Goal: Transaction & Acquisition: Purchase product/service

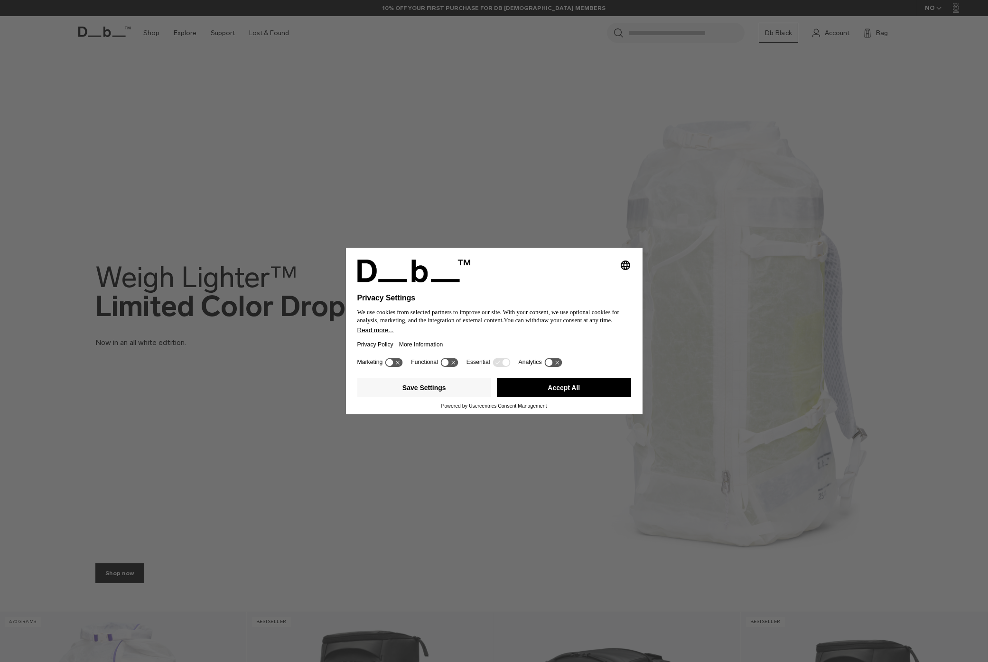
click at [544, 390] on button "Accept All" at bounding box center [564, 387] width 134 height 19
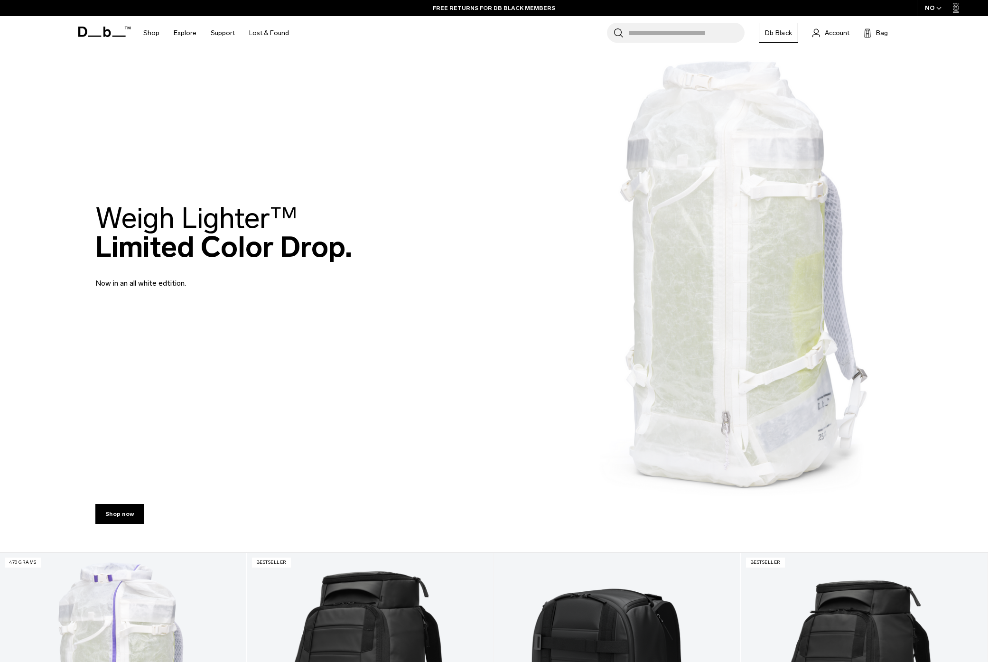
scroll to position [51, 0]
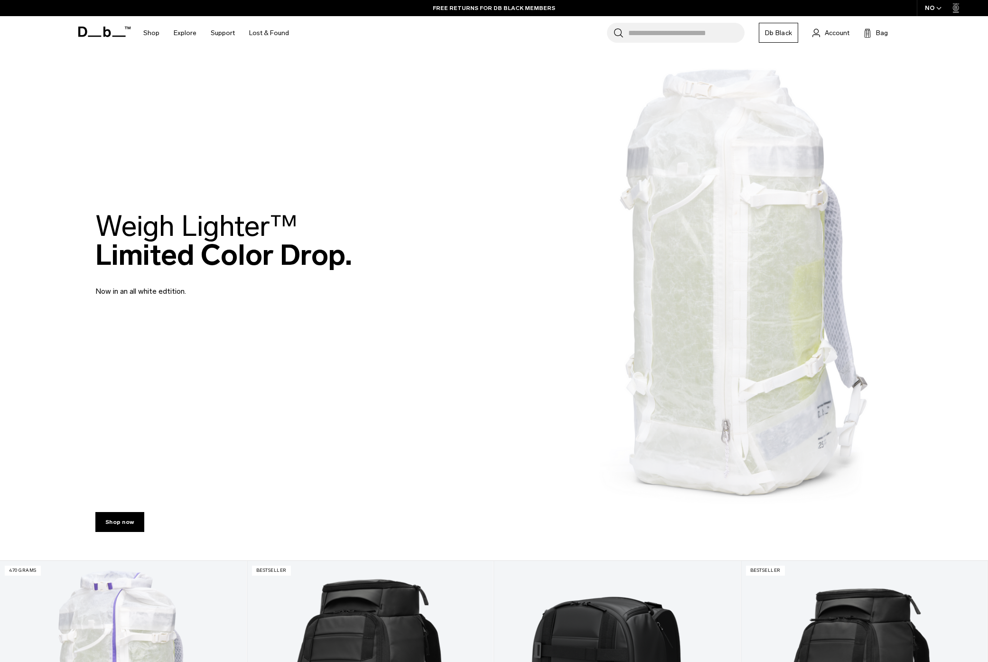
click at [721, 262] on div "Weigh Lighter™  Limited Color Drop. Now in an all white edtition." at bounding box center [493, 254] width 797 height 142
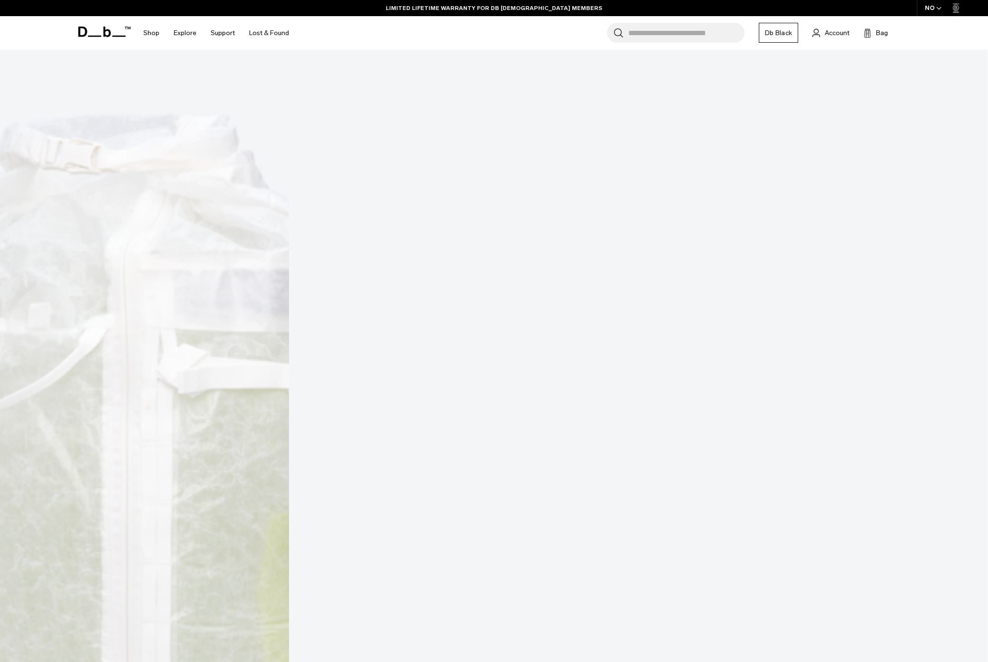
scroll to position [178, 0]
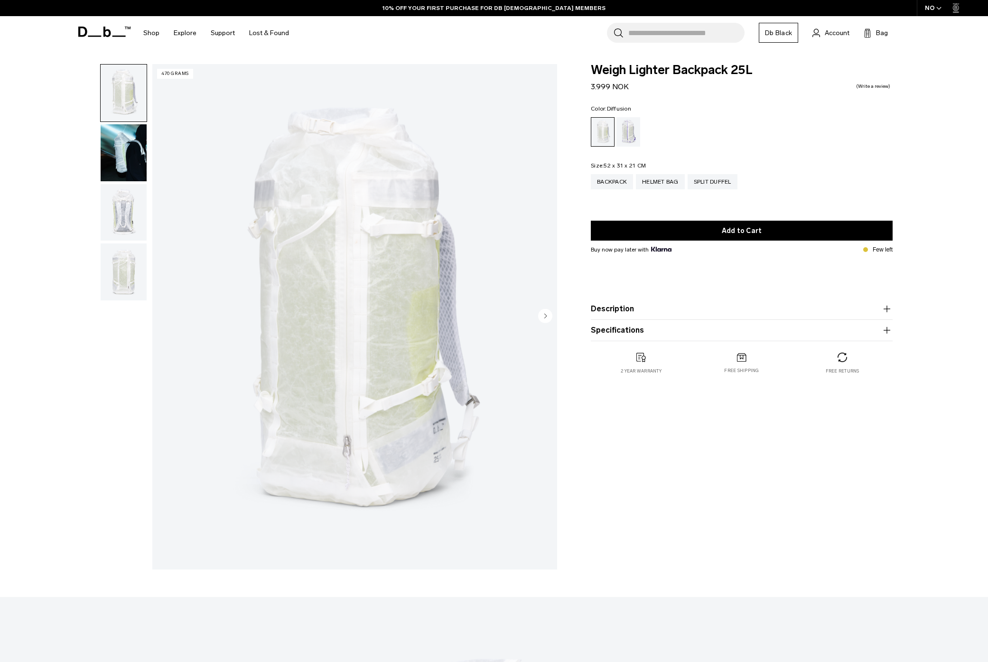
click at [128, 141] on img "button" at bounding box center [124, 152] width 46 height 57
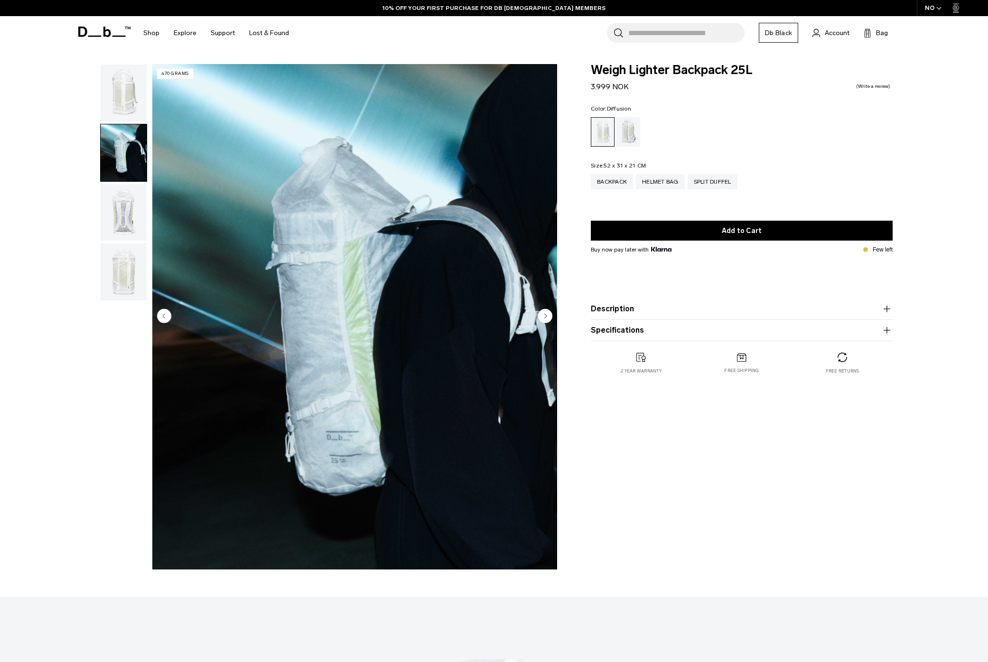
click at [115, 207] on img "button" at bounding box center [124, 212] width 46 height 57
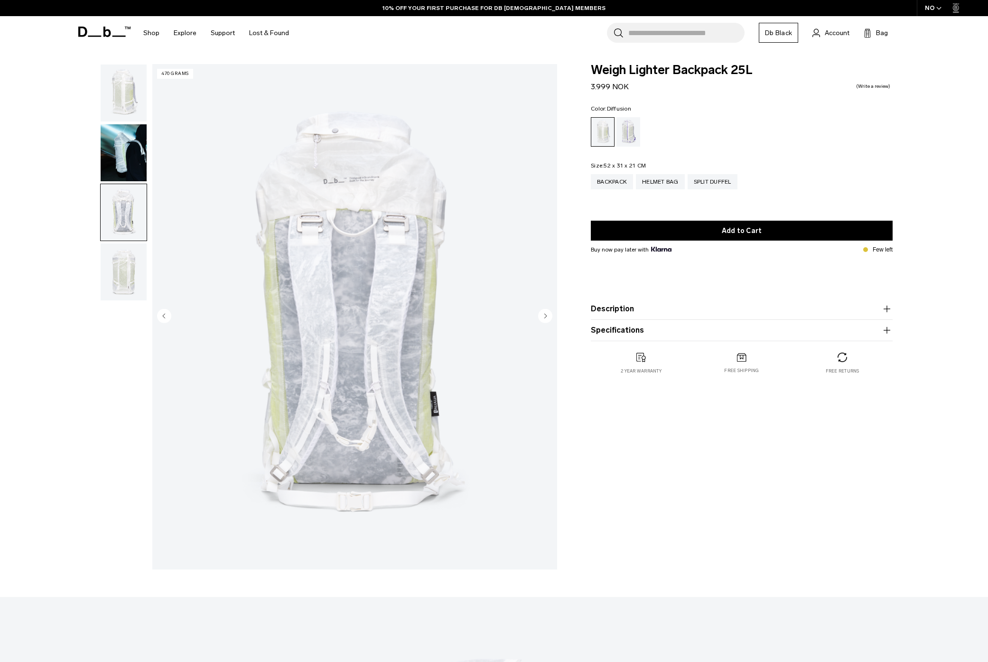
click at [116, 242] on ul at bounding box center [123, 182] width 47 height 237
click at [122, 269] on img "button" at bounding box center [124, 272] width 46 height 57
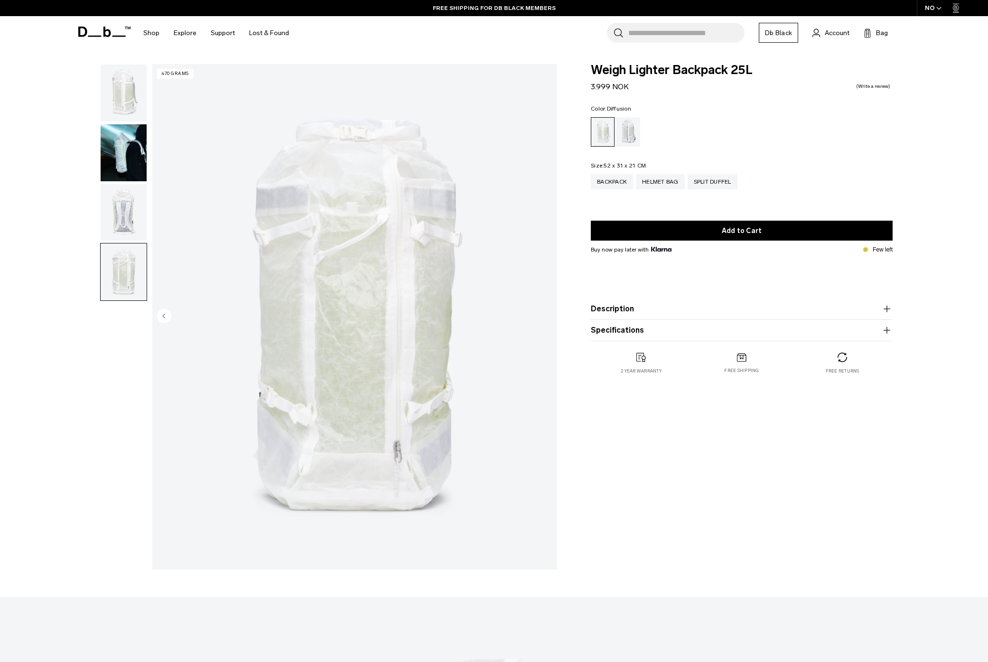
click at [125, 80] on img "button" at bounding box center [124, 93] width 46 height 57
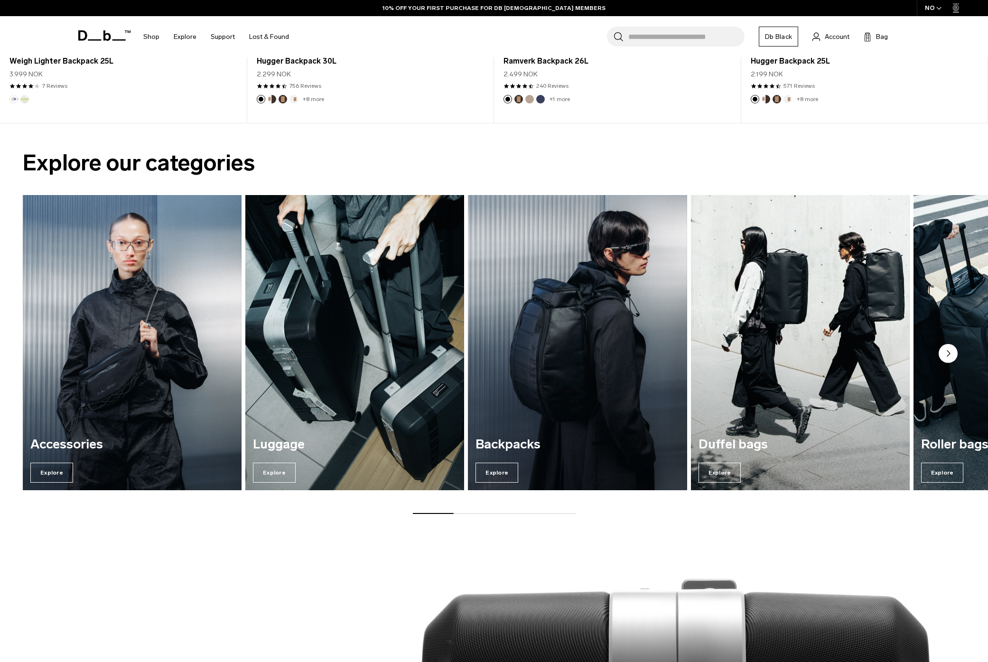
scroll to position [843, 0]
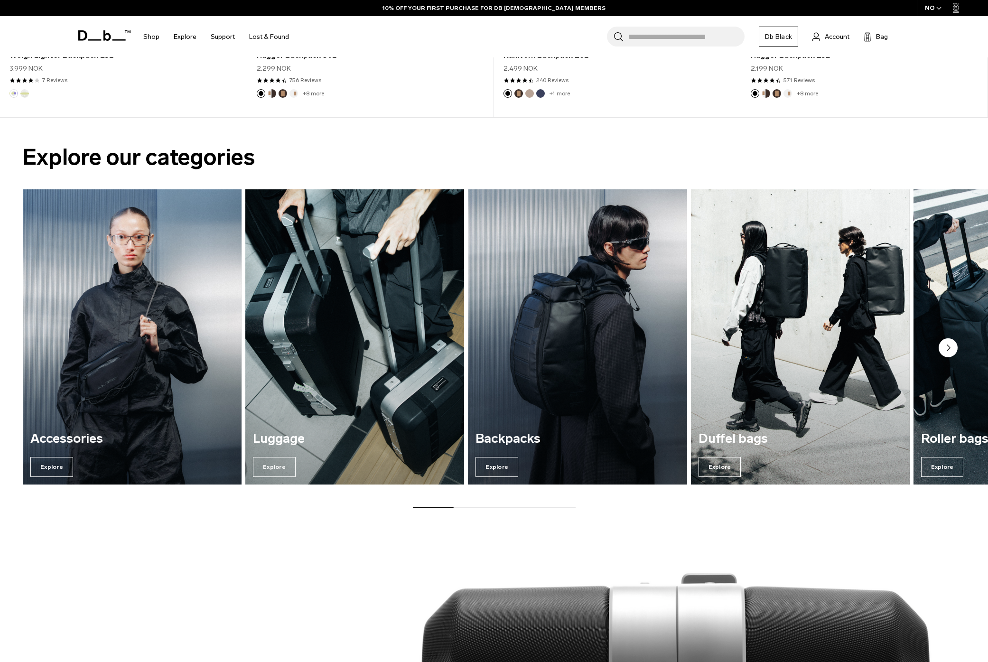
click at [352, 332] on img "2 / 7" at bounding box center [354, 337] width 225 height 304
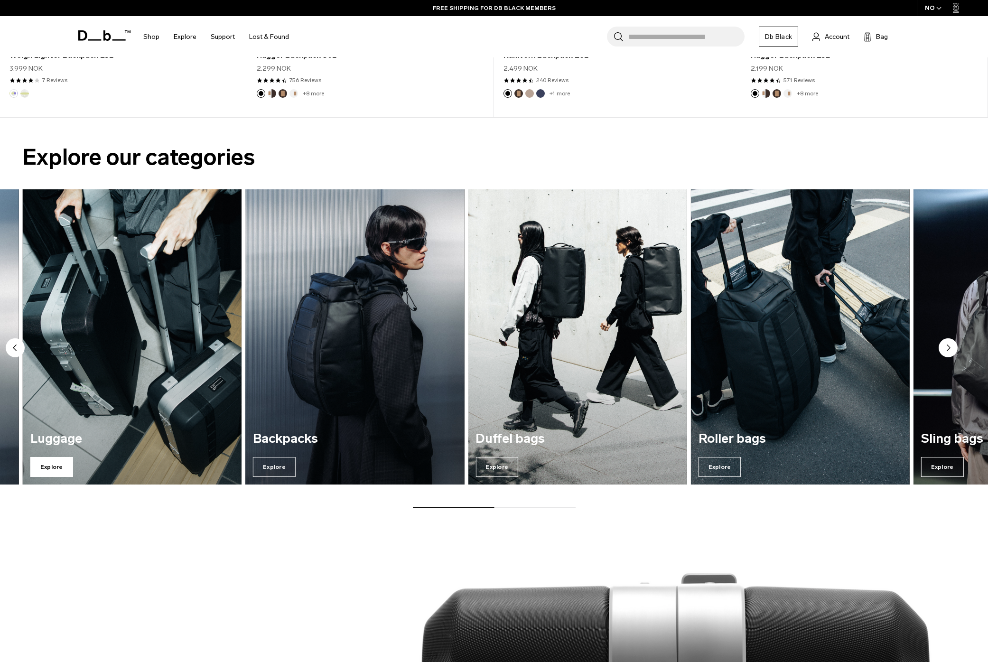
click at [49, 467] on span "Explore" at bounding box center [51, 467] width 43 height 20
click at [60, 460] on span "Explore" at bounding box center [51, 467] width 43 height 20
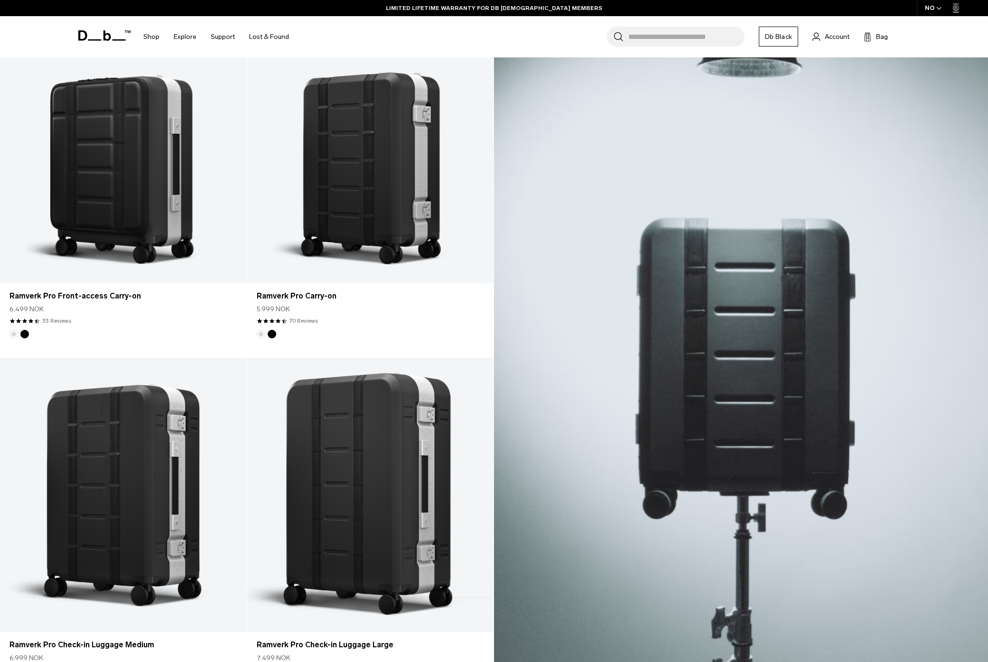
scroll to position [99, 0]
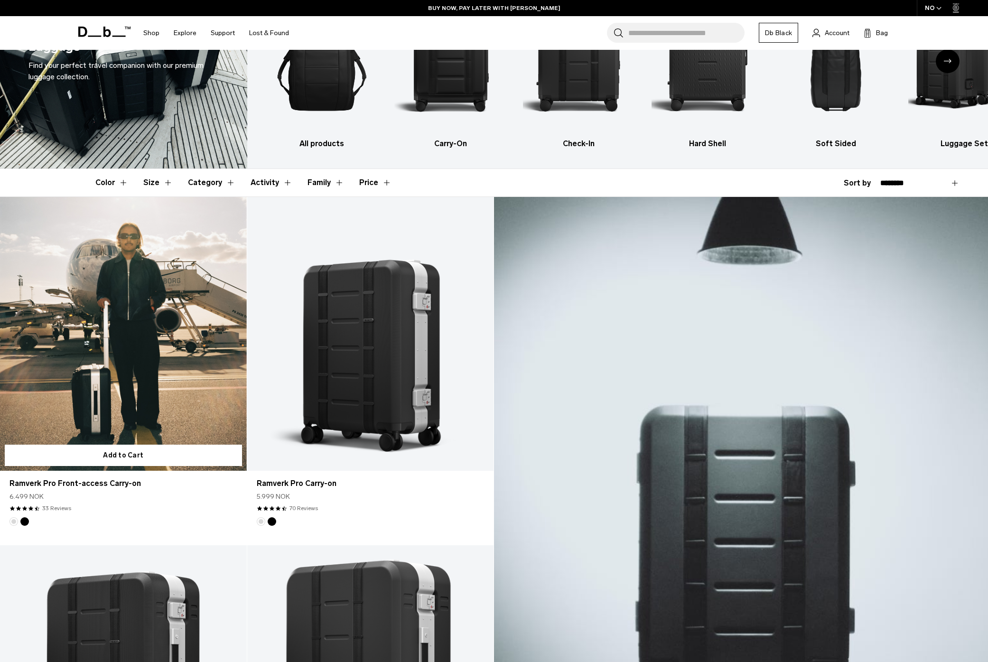
click at [138, 363] on link "Ramverk Pro Front-access Carry-on" at bounding box center [123, 334] width 247 height 274
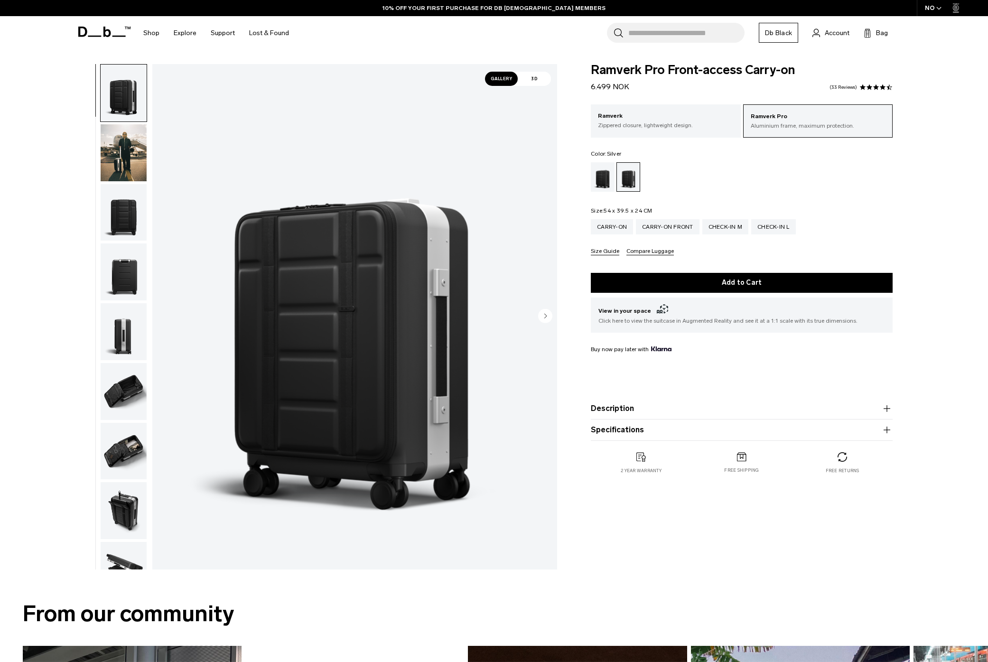
click at [116, 336] on img "button" at bounding box center [124, 331] width 46 height 57
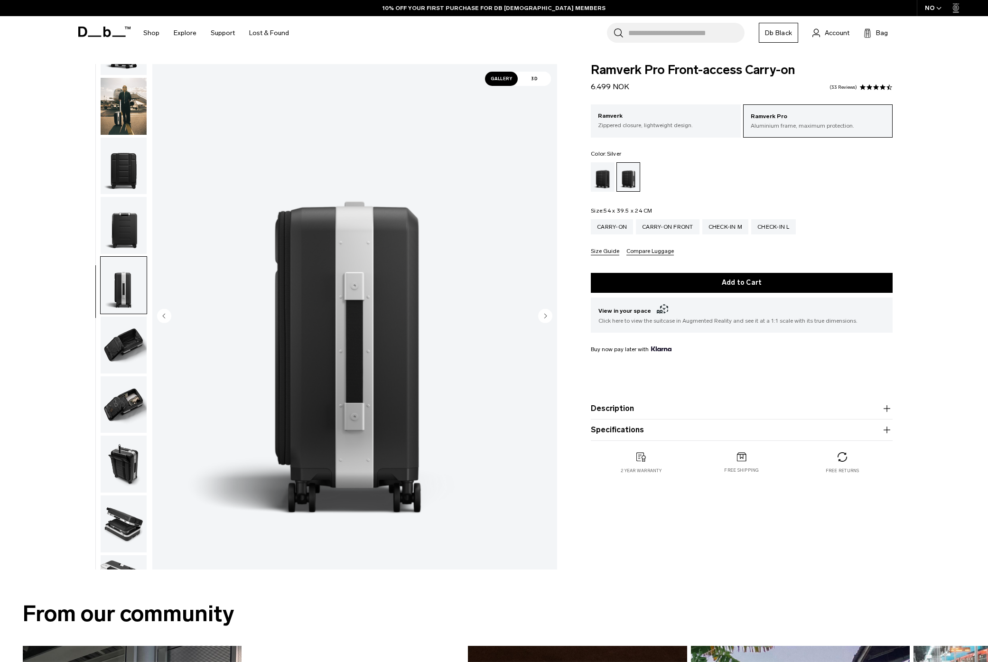
scroll to position [90, 0]
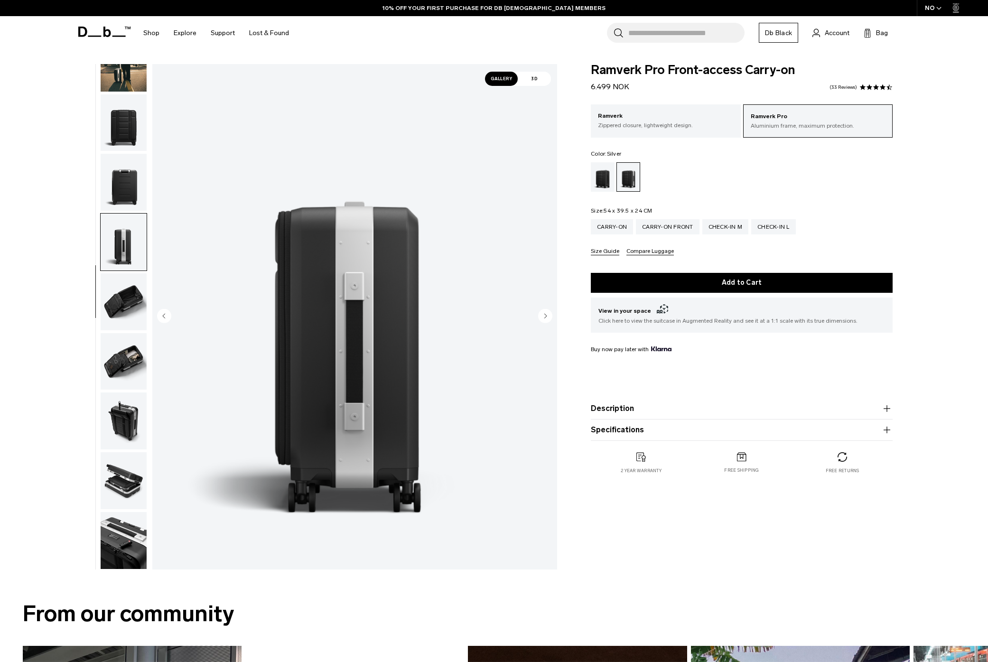
drag, startPoint x: 122, startPoint y: 334, endPoint x: 125, endPoint y: 308, distance: 26.8
click at [122, 334] on img "button" at bounding box center [124, 361] width 46 height 57
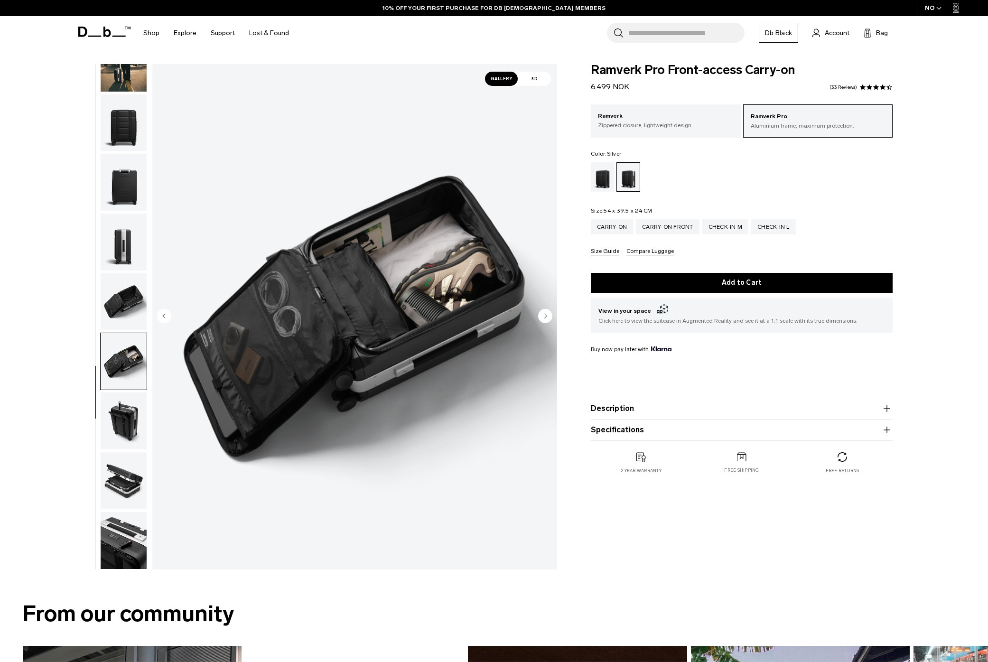
click at [125, 308] on img "button" at bounding box center [124, 301] width 46 height 57
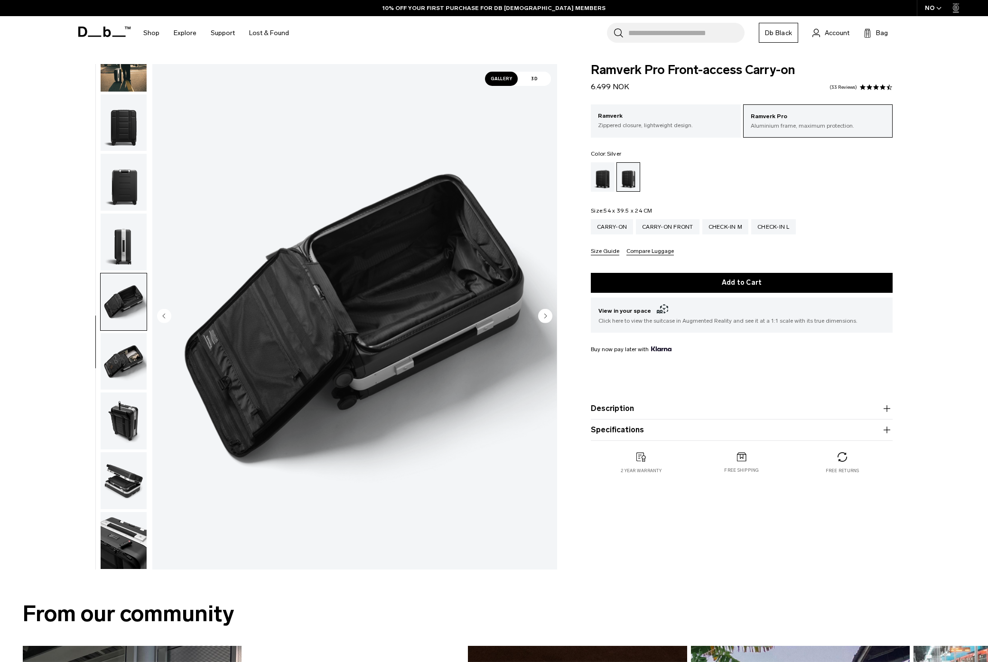
click at [128, 373] on img "button" at bounding box center [124, 361] width 46 height 57
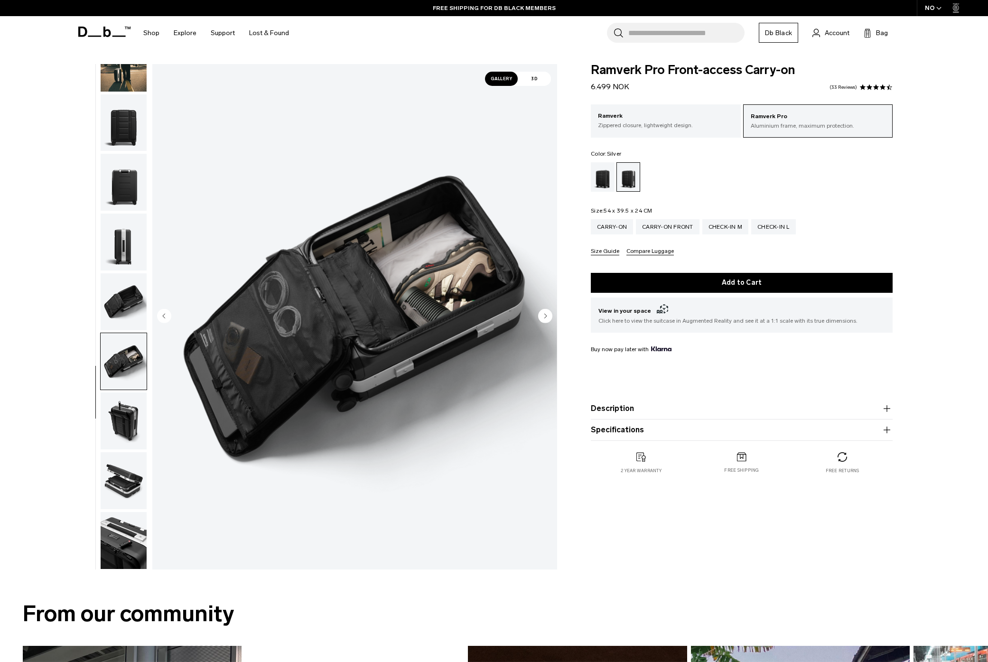
click at [120, 413] on img "button" at bounding box center [124, 421] width 46 height 57
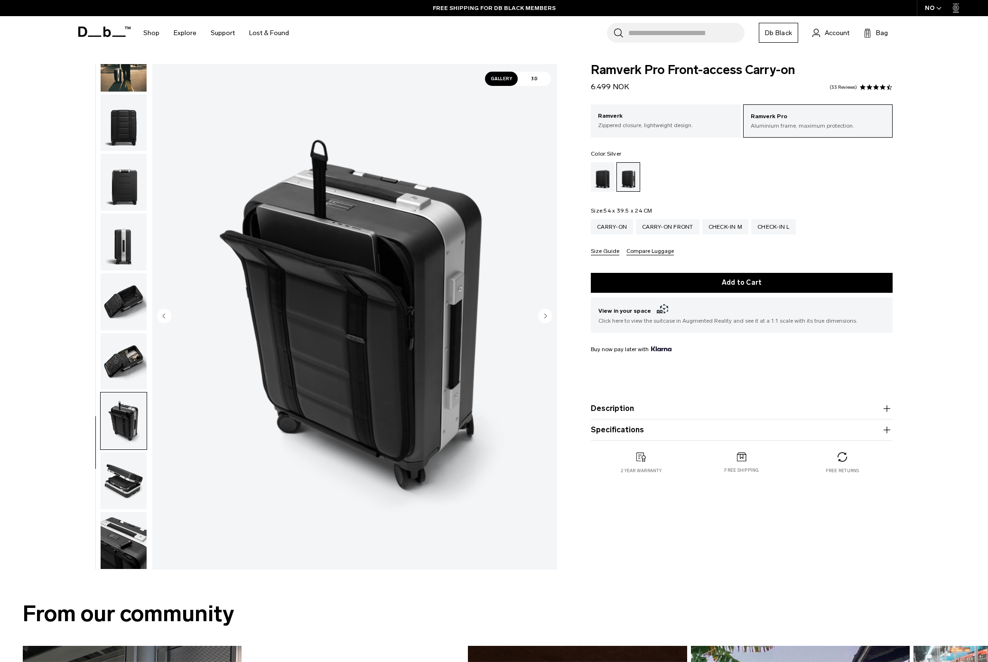
click at [128, 484] on img "button" at bounding box center [124, 480] width 46 height 57
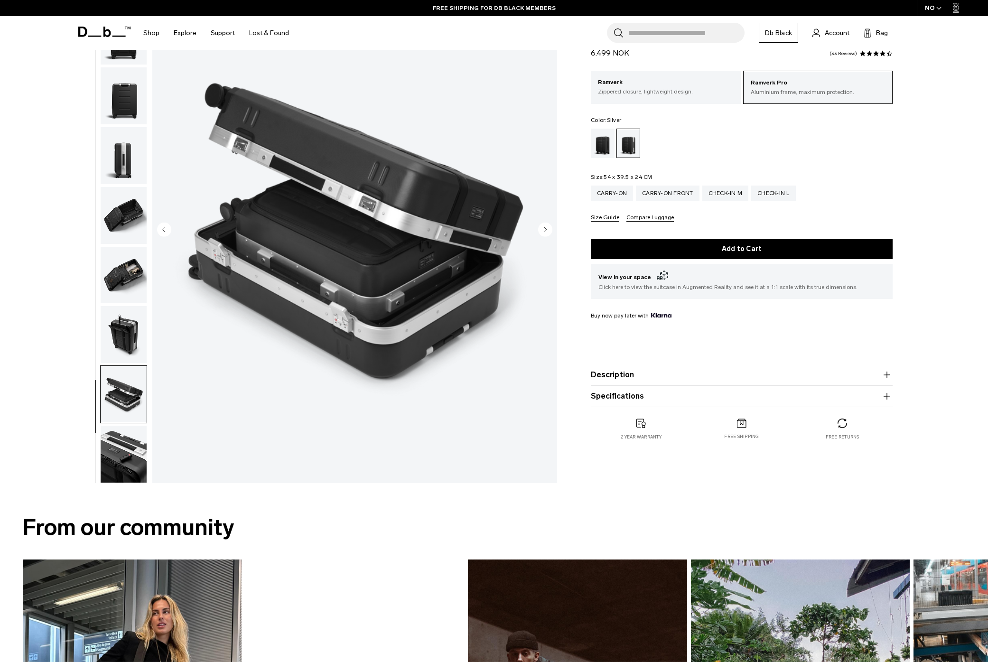
scroll to position [169, 0]
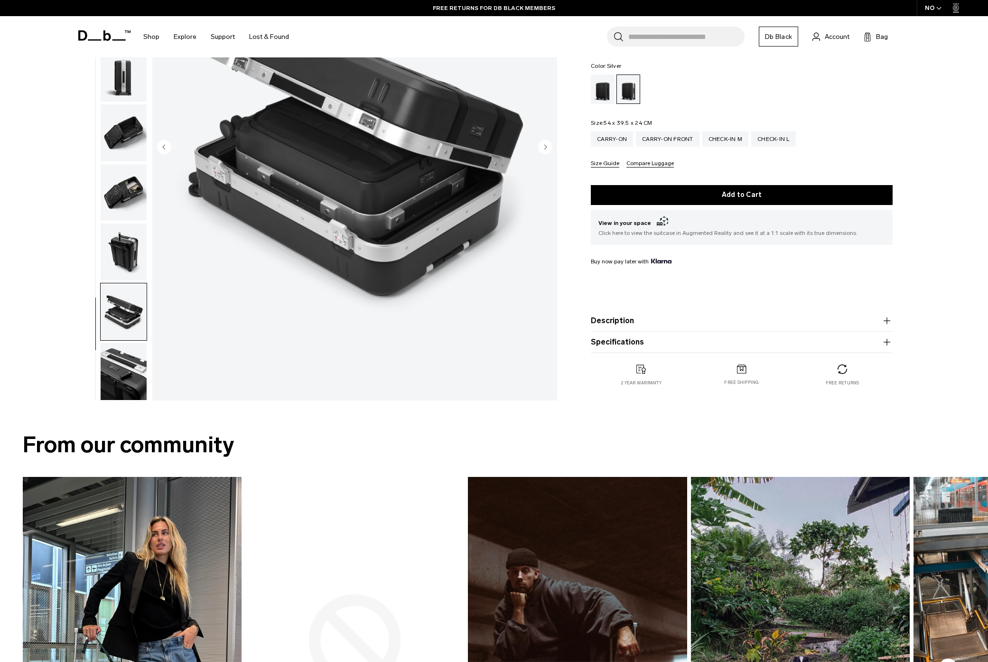
click at [126, 373] on img "button" at bounding box center [124, 371] width 46 height 57
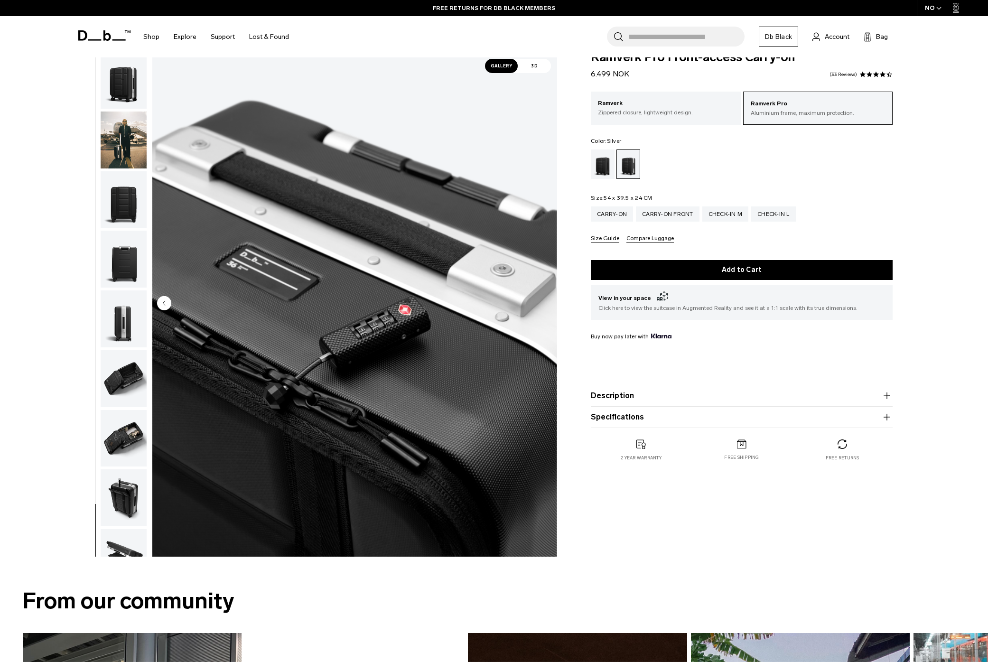
scroll to position [0, 0]
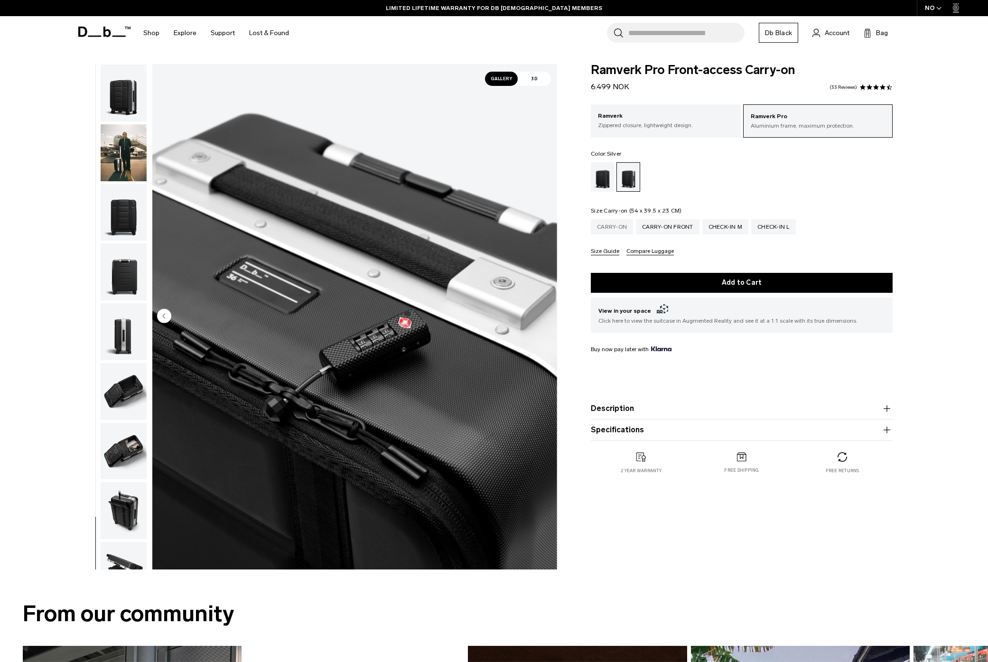
click at [611, 229] on div "Carry-on" at bounding box center [612, 226] width 42 height 15
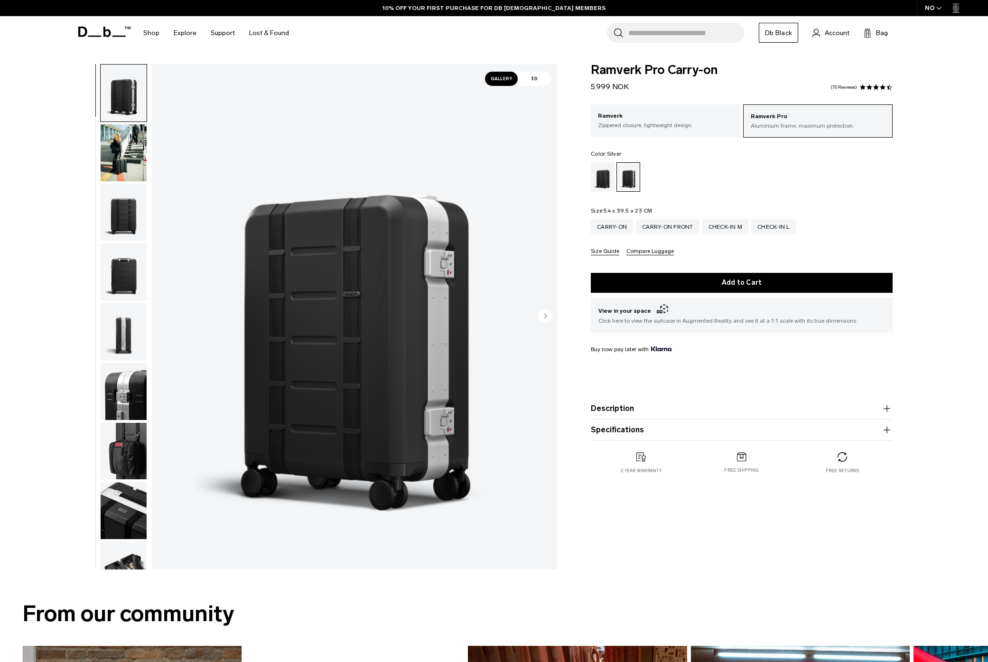
click at [119, 157] on img "button" at bounding box center [124, 152] width 46 height 57
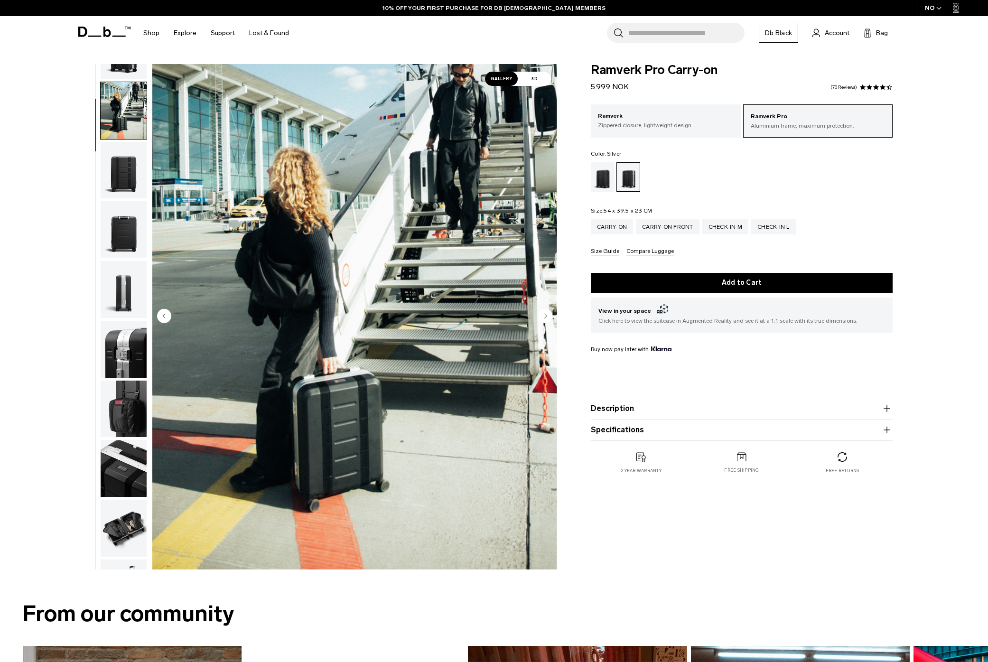
scroll to position [60, 0]
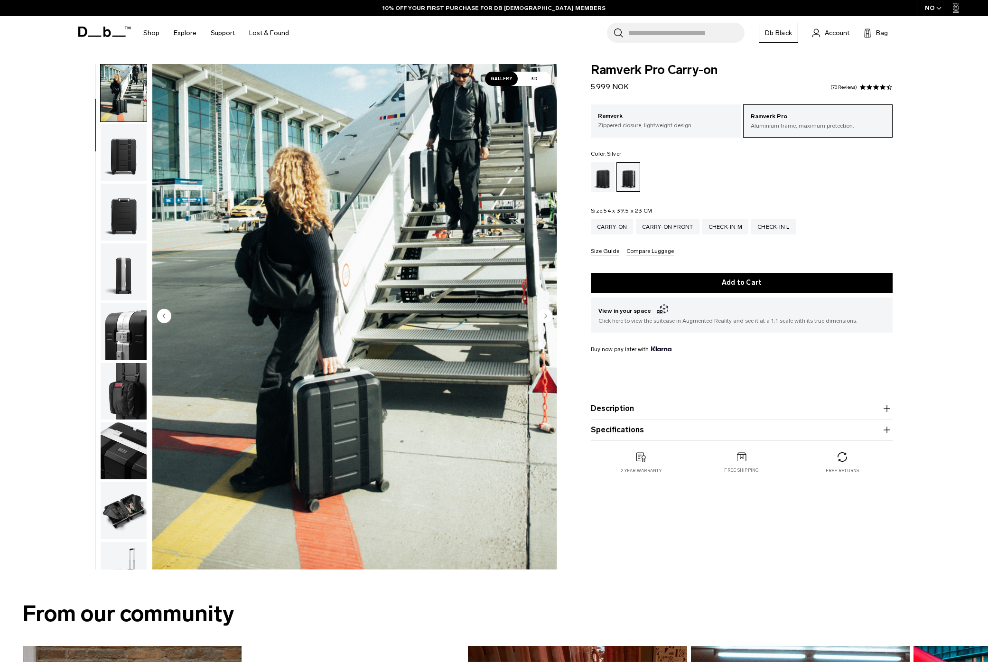
drag, startPoint x: 122, startPoint y: 151, endPoint x: 122, endPoint y: 157, distance: 5.7
click at [122, 151] on img "button" at bounding box center [124, 152] width 46 height 57
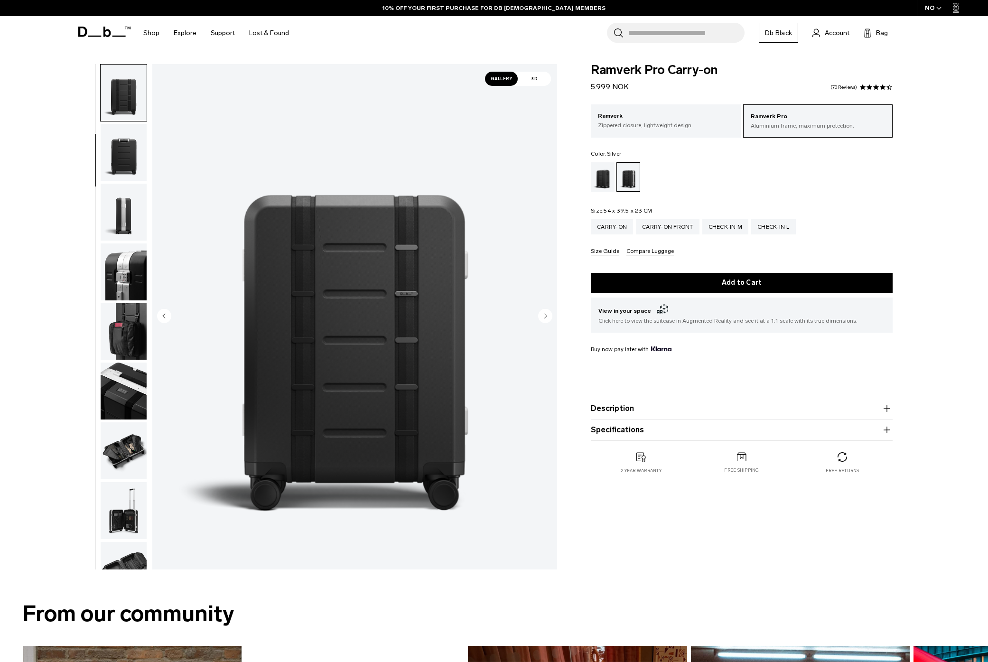
scroll to position [0, 0]
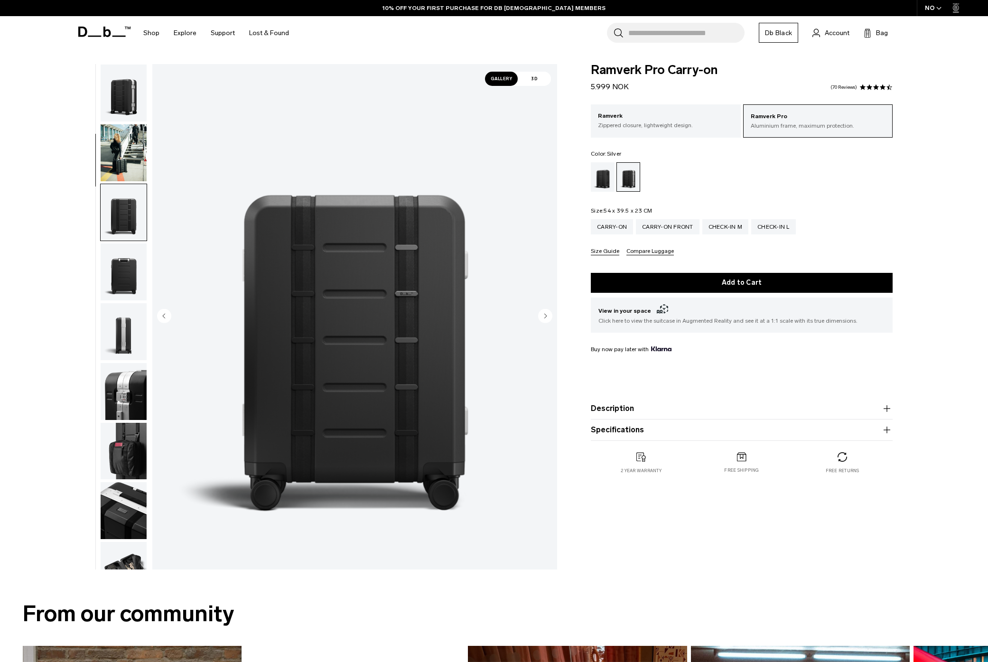
click at [121, 150] on img "button" at bounding box center [124, 152] width 46 height 57
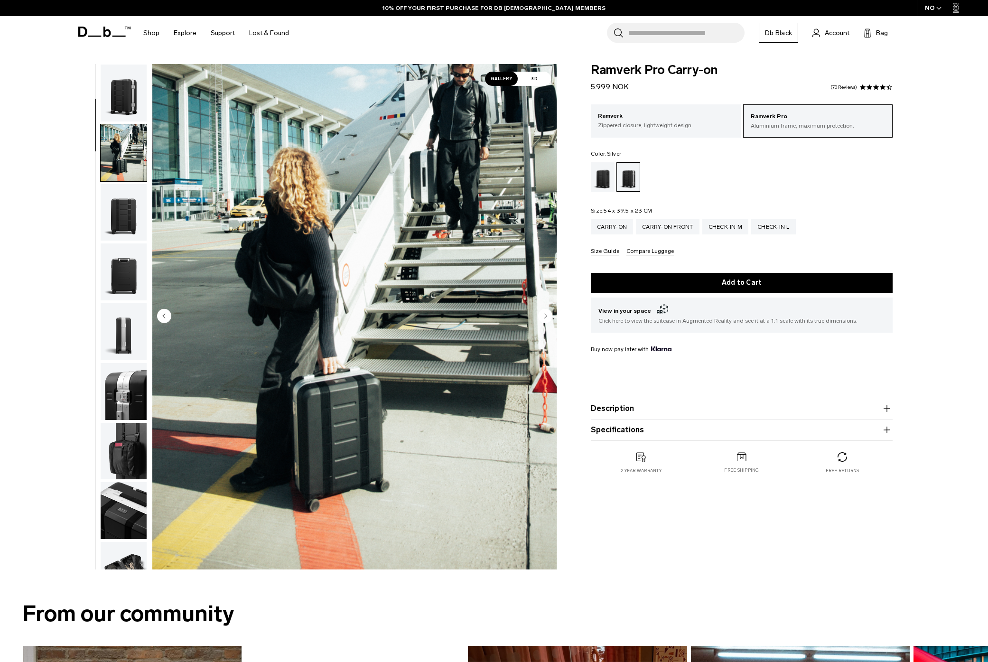
scroll to position [60, 0]
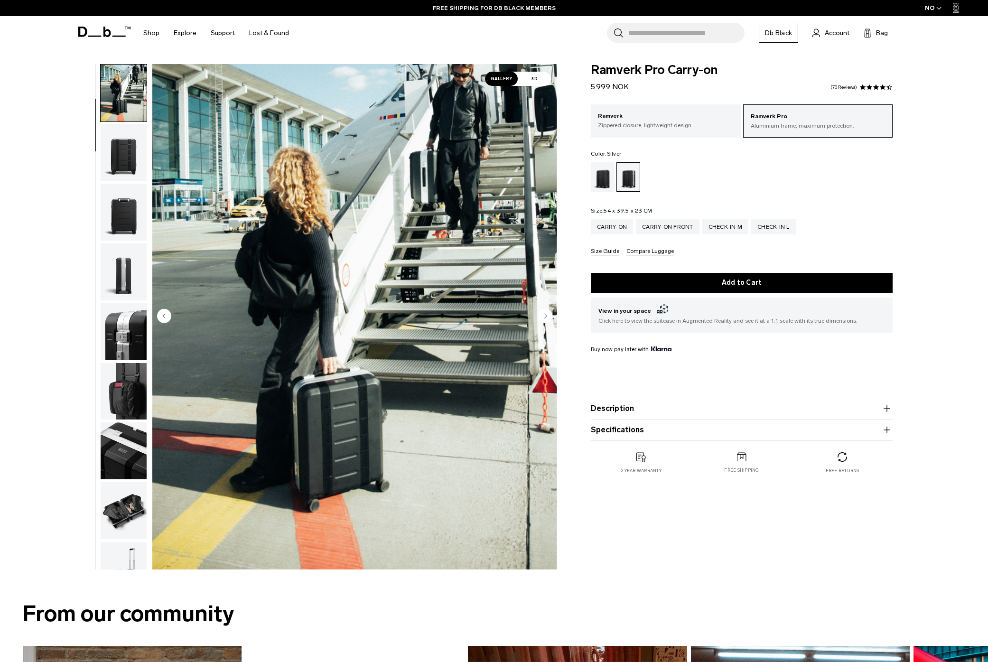
click at [122, 160] on img "button" at bounding box center [124, 152] width 46 height 57
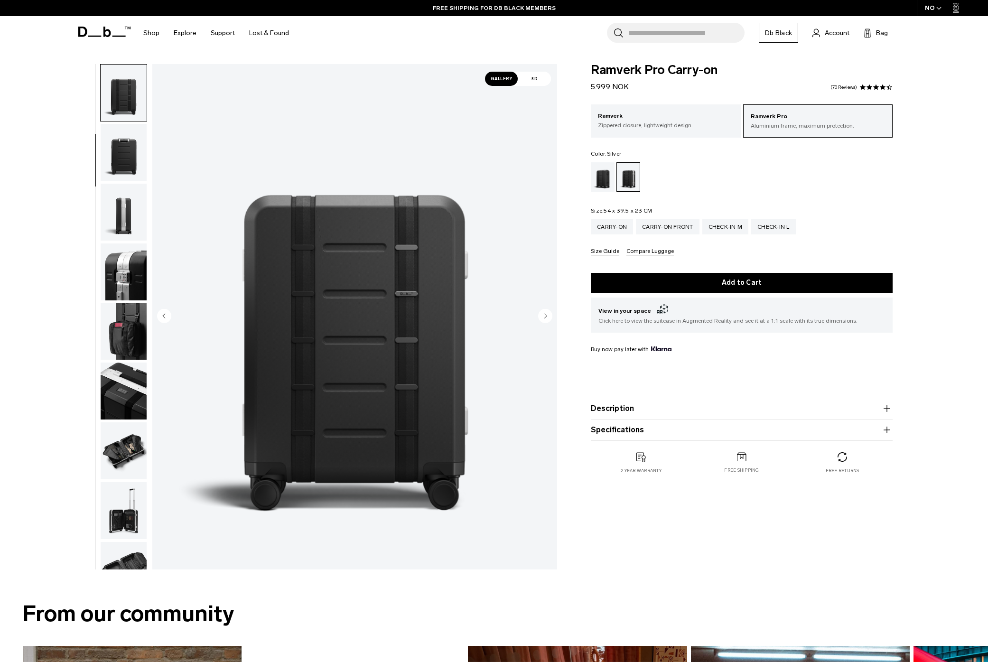
click at [122, 160] on img "button" at bounding box center [124, 152] width 46 height 57
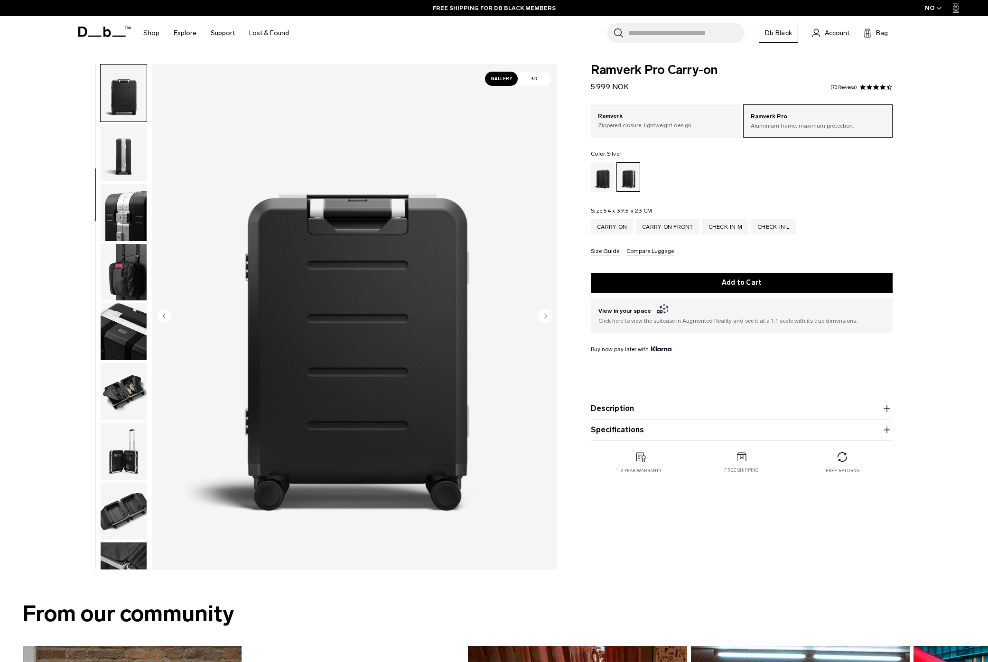
click at [122, 160] on img "button" at bounding box center [124, 152] width 46 height 57
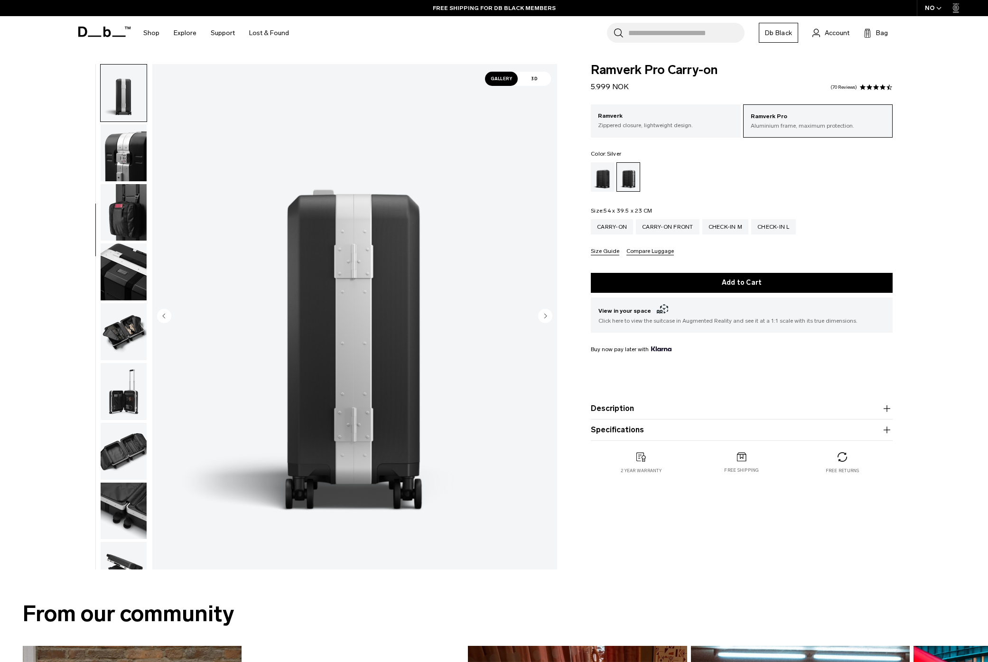
click at [122, 160] on img "button" at bounding box center [124, 152] width 46 height 57
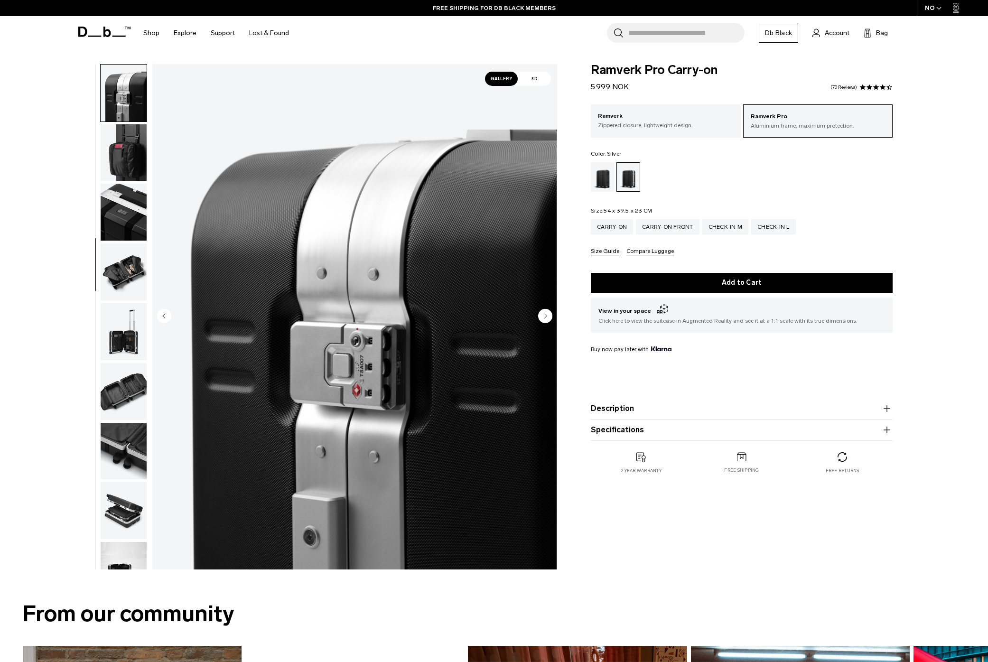
click at [122, 160] on img "button" at bounding box center [124, 152] width 46 height 57
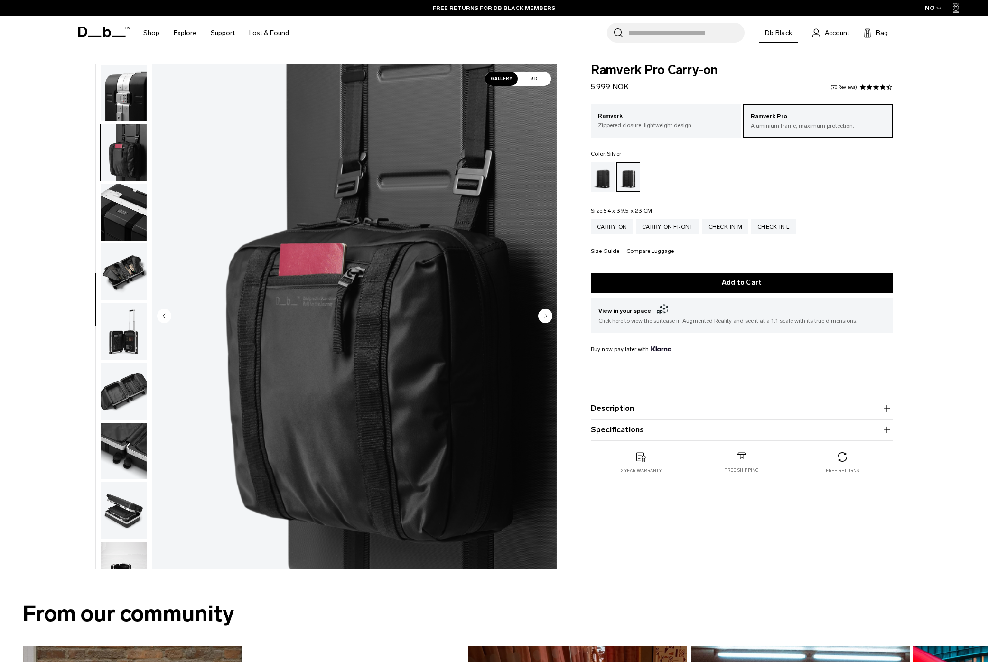
scroll to position [328, 0]
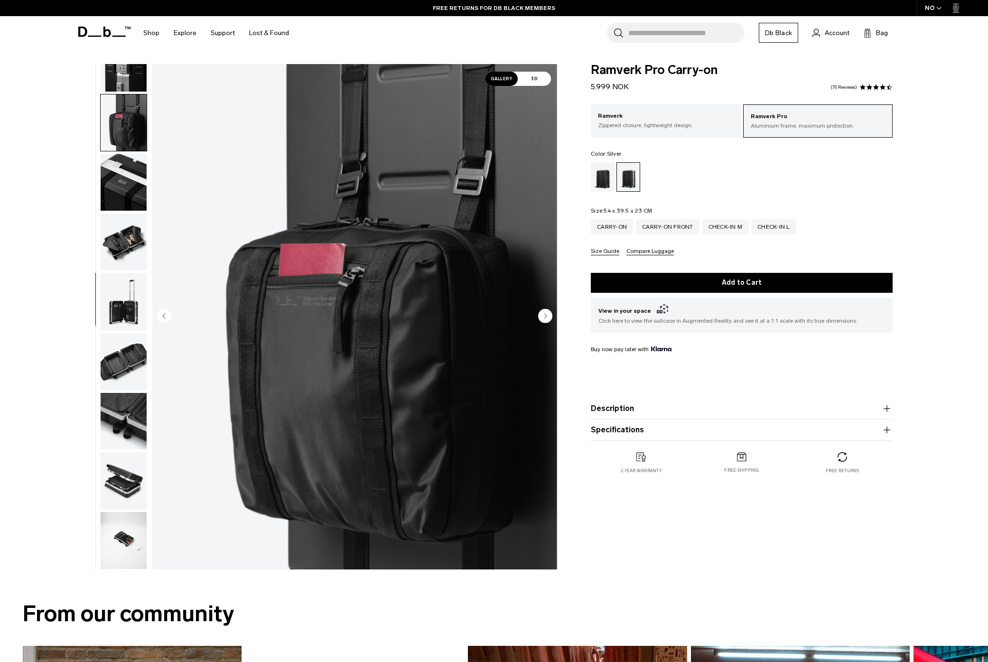
click at [122, 160] on img "button" at bounding box center [124, 182] width 46 height 57
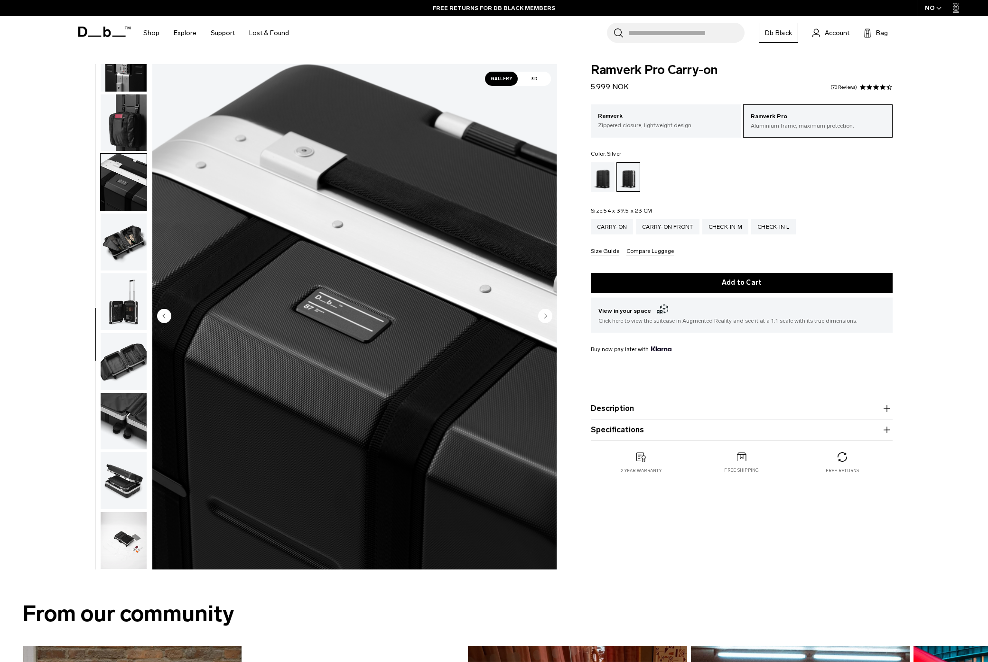
click at [121, 232] on img "button" at bounding box center [124, 242] width 46 height 57
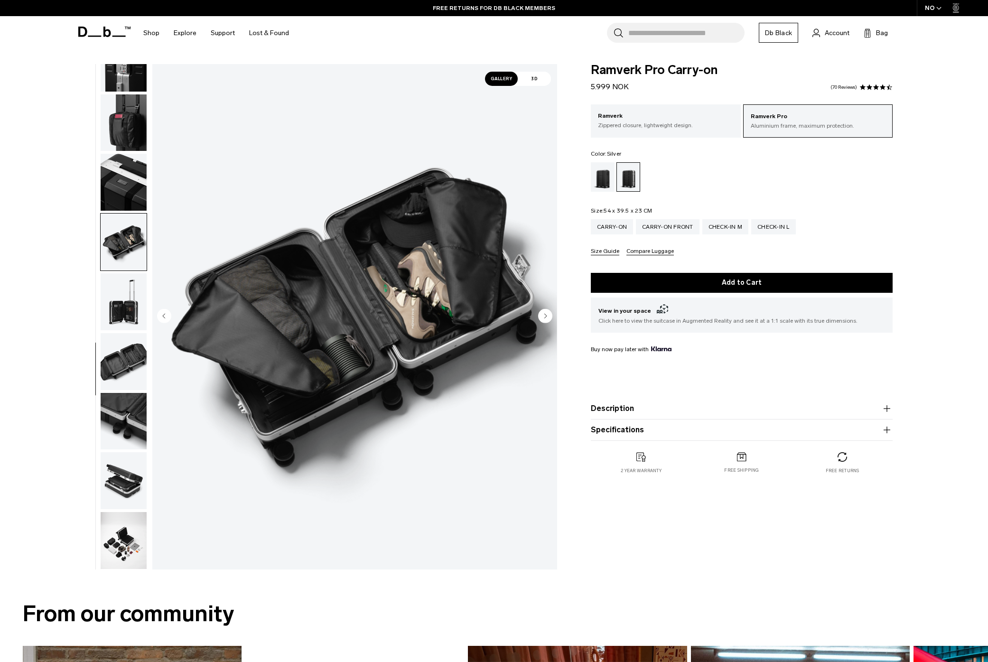
click at [126, 305] on img "button" at bounding box center [124, 301] width 46 height 57
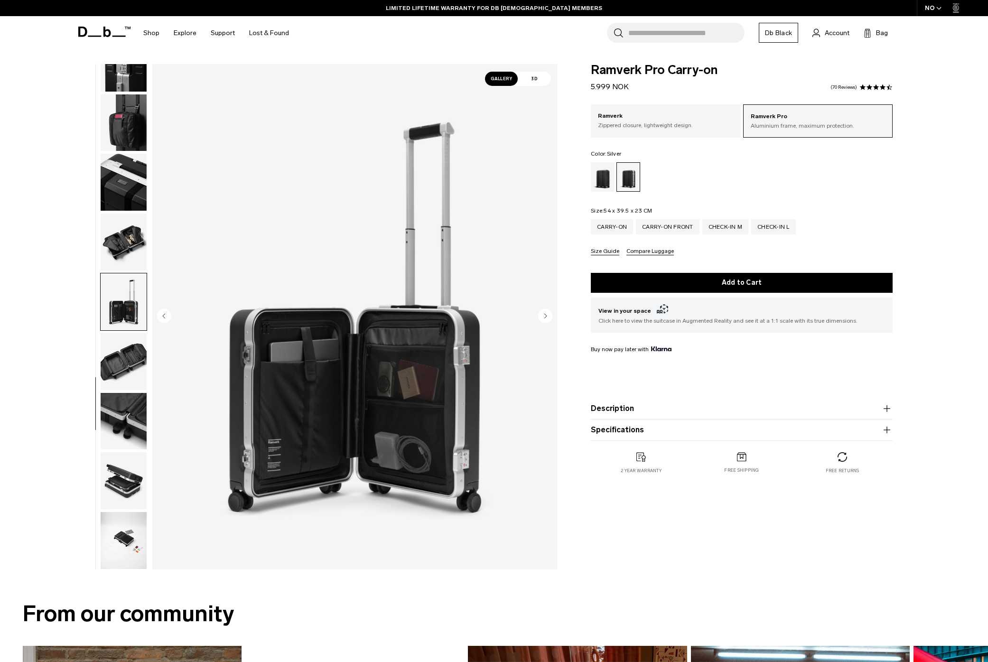
click at [124, 351] on img "button" at bounding box center [124, 361] width 46 height 57
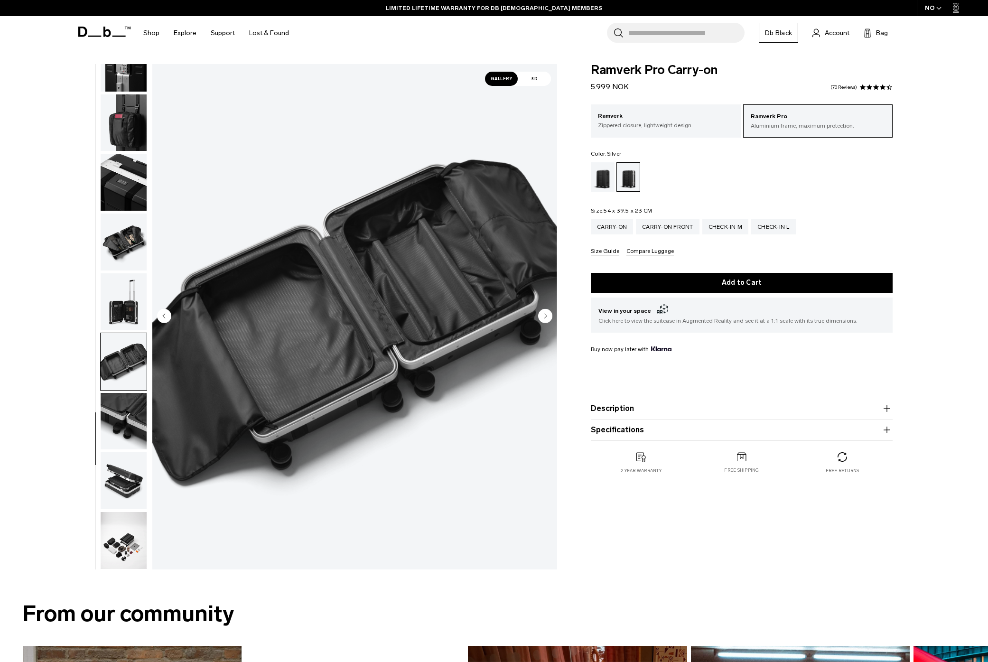
click at [126, 407] on img "button" at bounding box center [124, 421] width 46 height 57
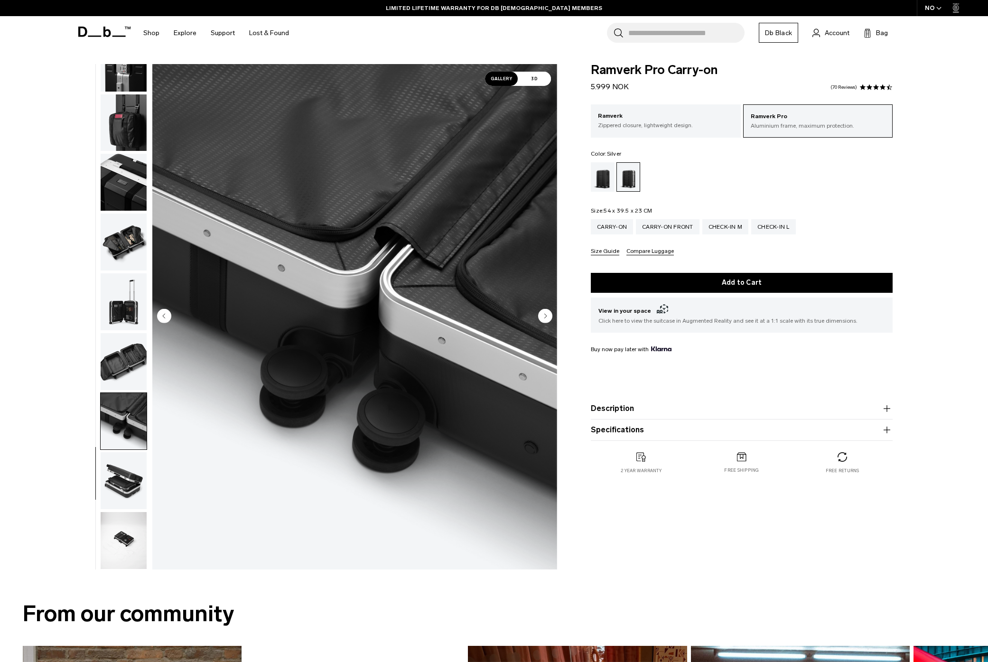
click at [123, 458] on img "button" at bounding box center [124, 480] width 46 height 57
